Goal: Check status: Check status

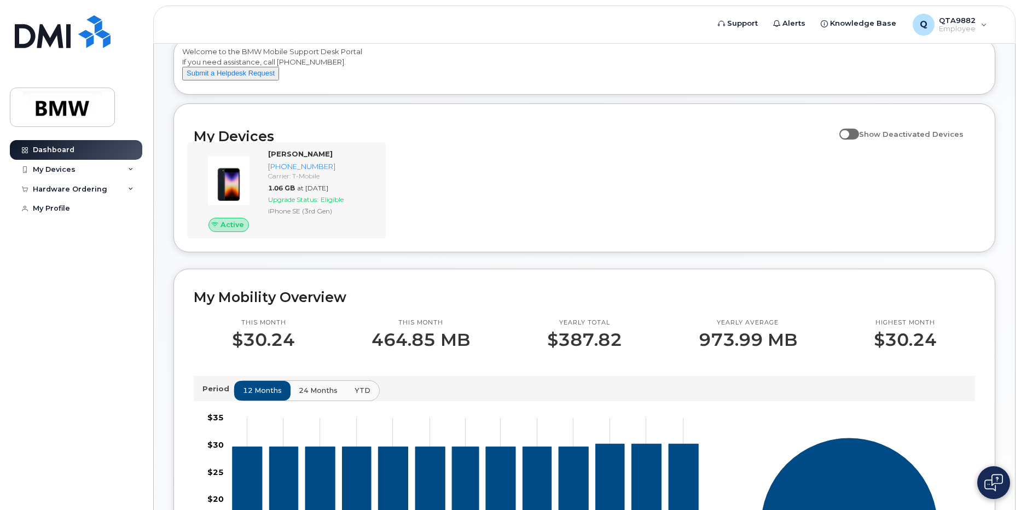
scroll to position [274, 0]
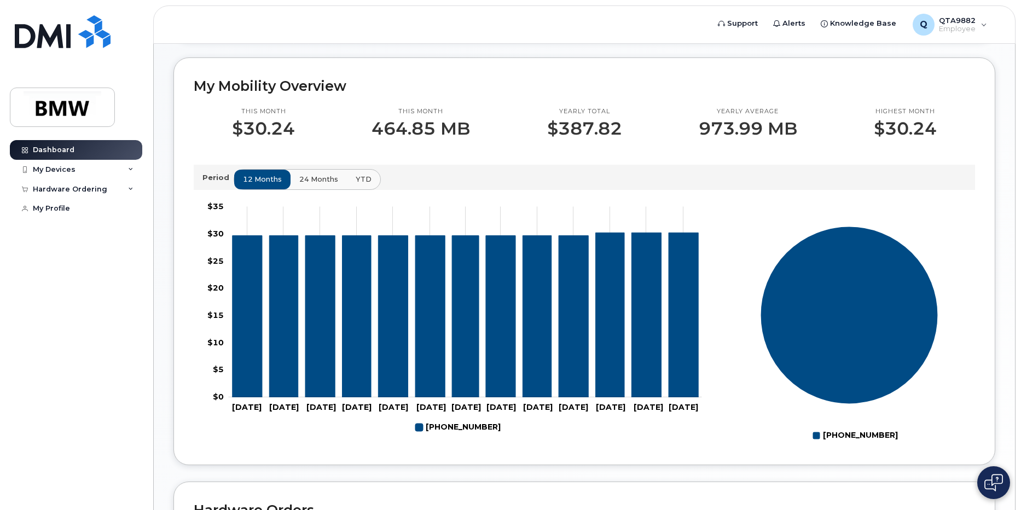
click at [307, 184] on span "24 months" at bounding box center [318, 179] width 39 height 10
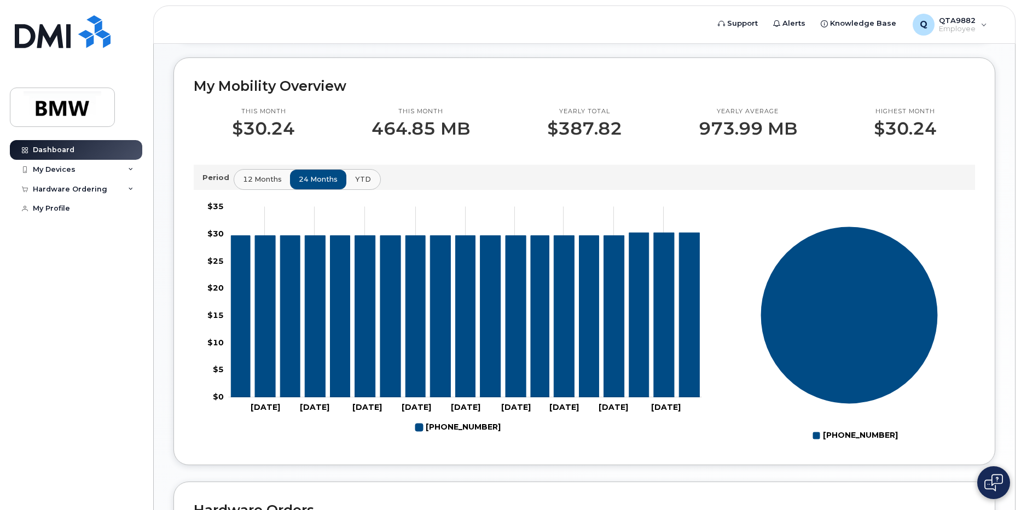
click at [364, 184] on span "YTD" at bounding box center [363, 179] width 16 height 10
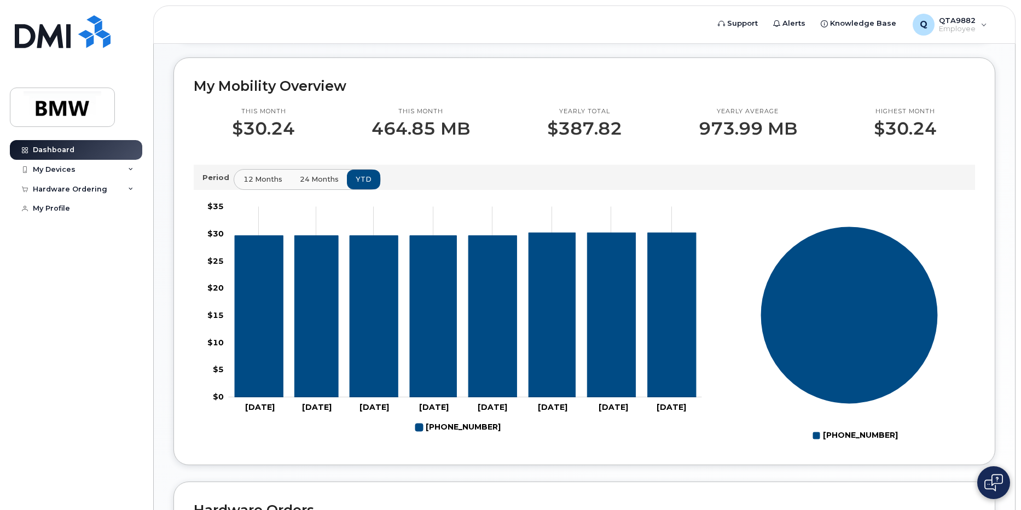
click at [253, 184] on span "12 months" at bounding box center [262, 179] width 39 height 10
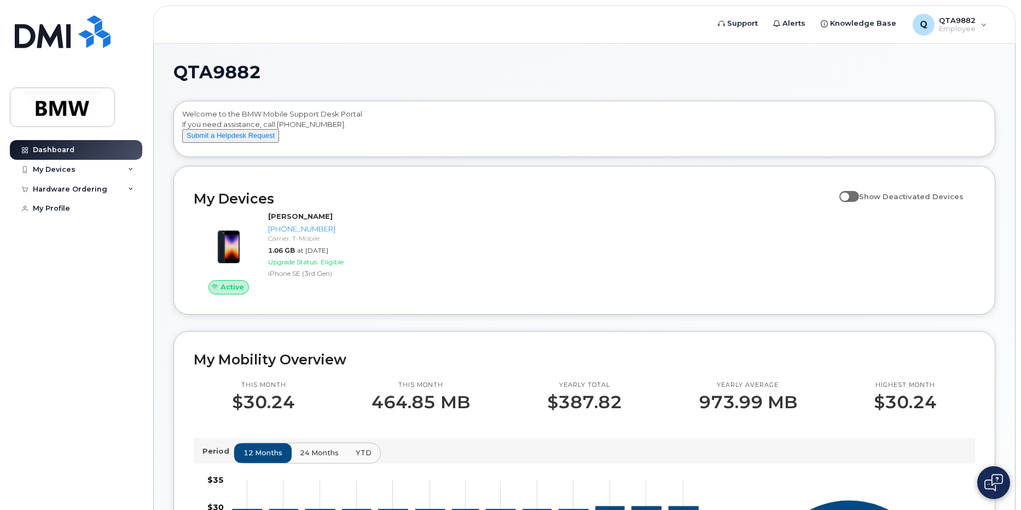
scroll to position [328, 0]
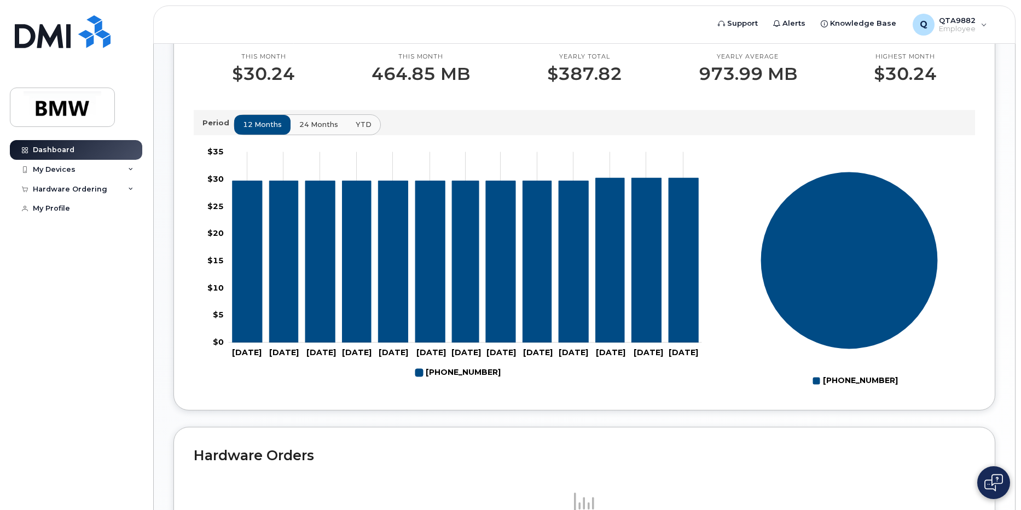
click at [324, 130] on span "24 months" at bounding box center [318, 124] width 39 height 10
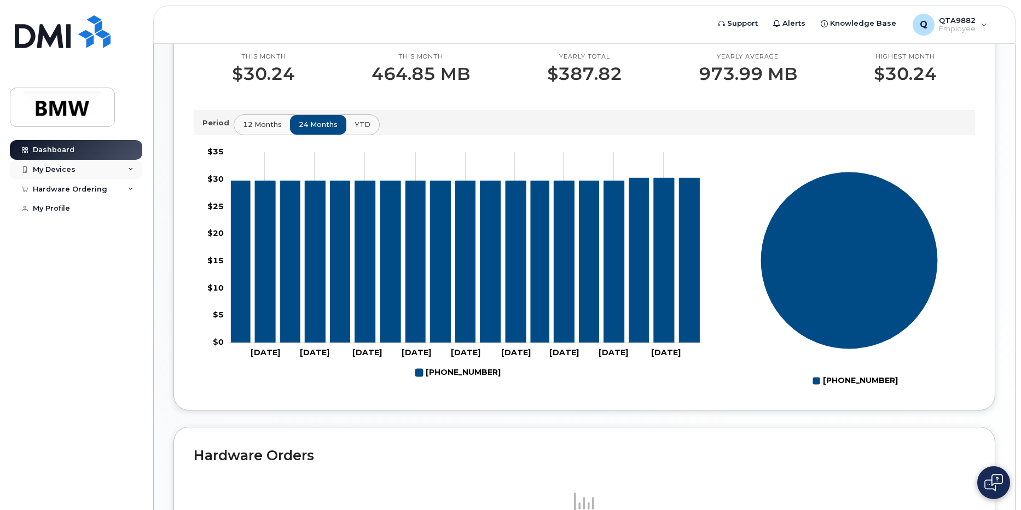
click at [134, 167] on div "My Devices" at bounding box center [76, 170] width 132 height 20
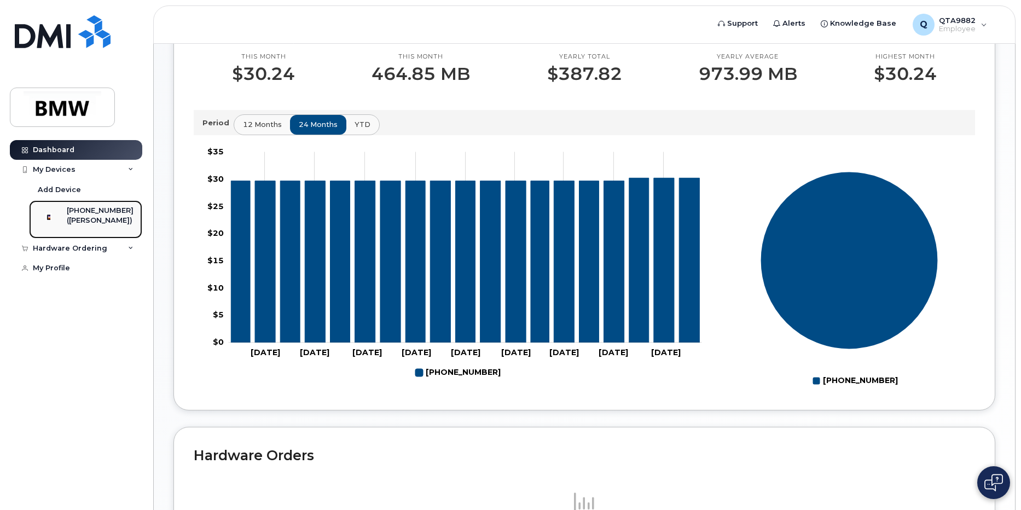
click at [95, 221] on div "([PERSON_NAME])" at bounding box center [100, 221] width 67 height 10
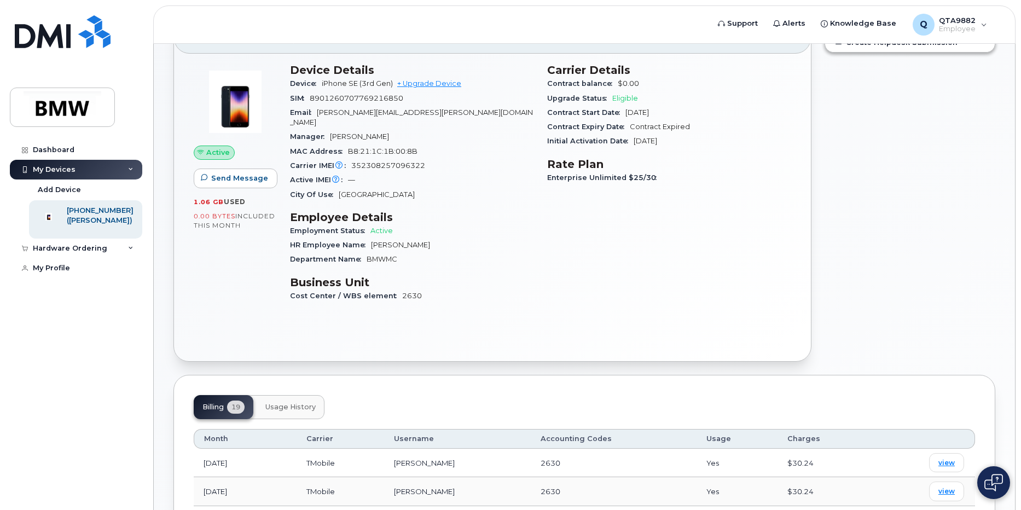
scroll to position [219, 0]
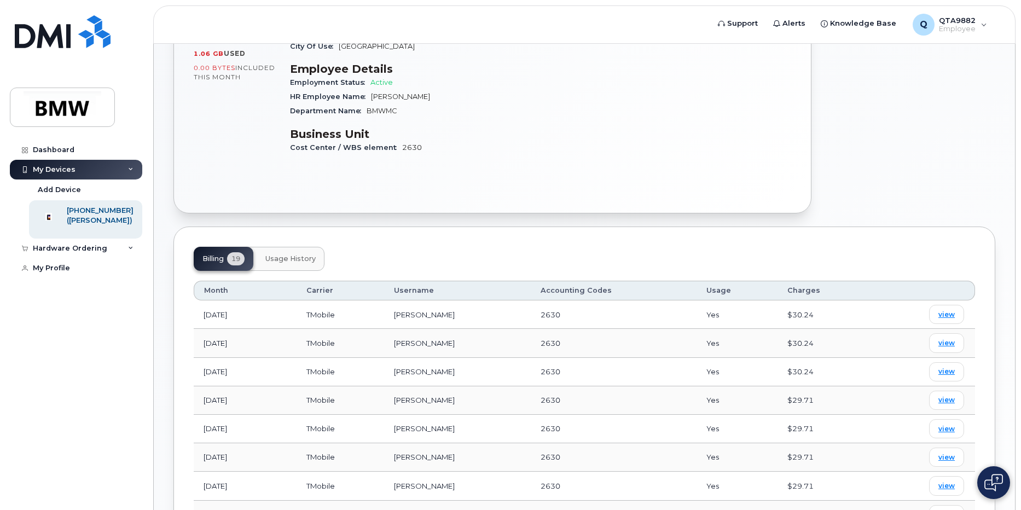
click at [286, 254] on span "Usage History" at bounding box center [290, 258] width 50 height 9
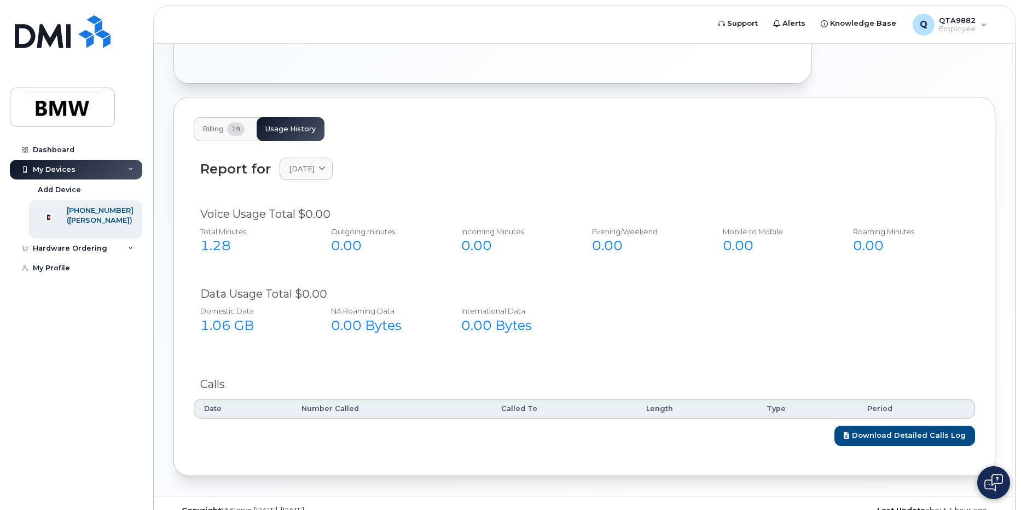
scroll to position [359, 0]
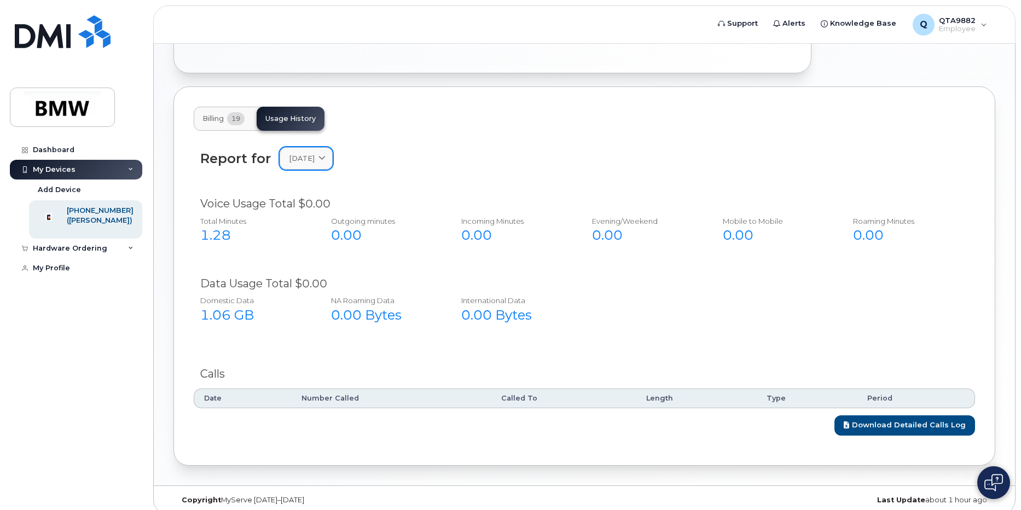
click at [315, 153] on span "August 2025" at bounding box center [302, 158] width 26 height 10
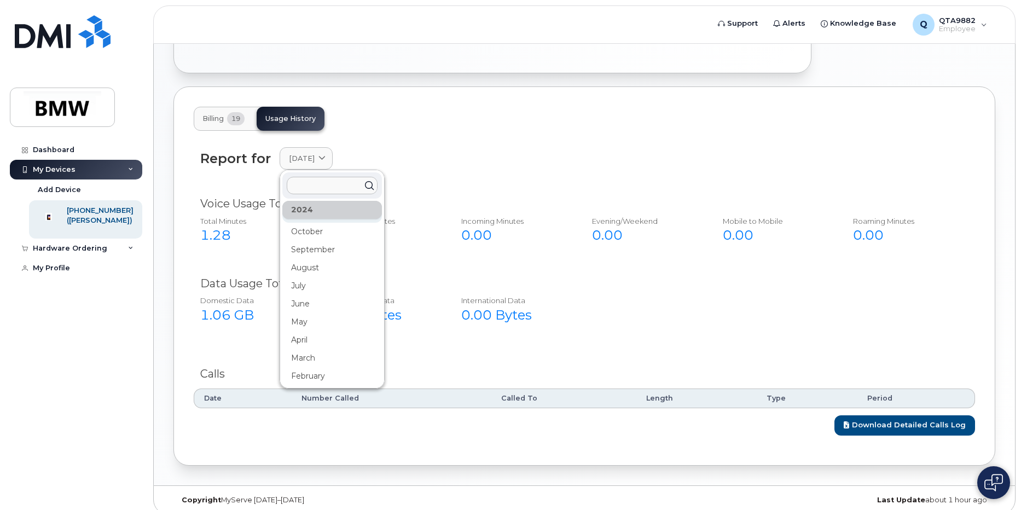
scroll to position [201, 0]
click at [312, 222] on div "October" at bounding box center [332, 231] width 100 height 18
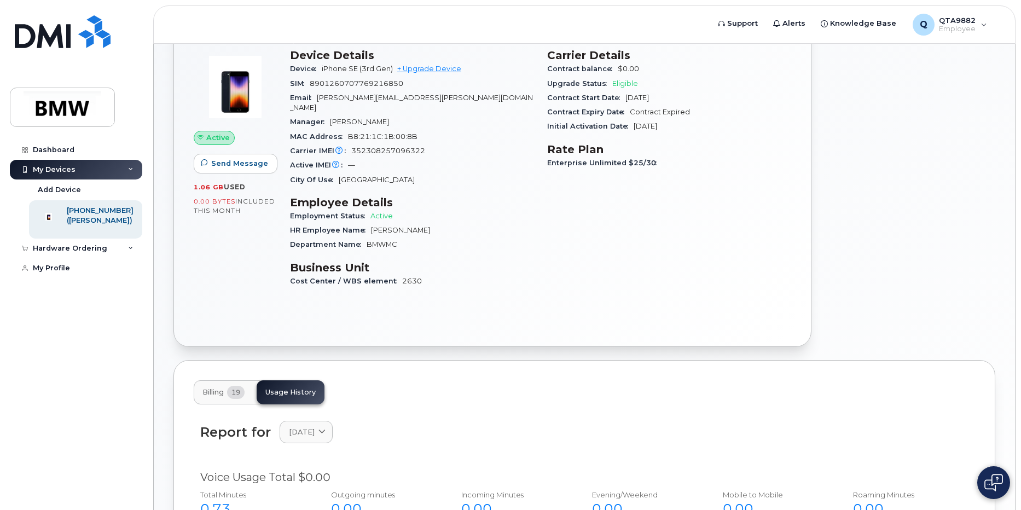
scroll to position [0, 0]
